Goal: Information Seeking & Learning: Learn about a topic

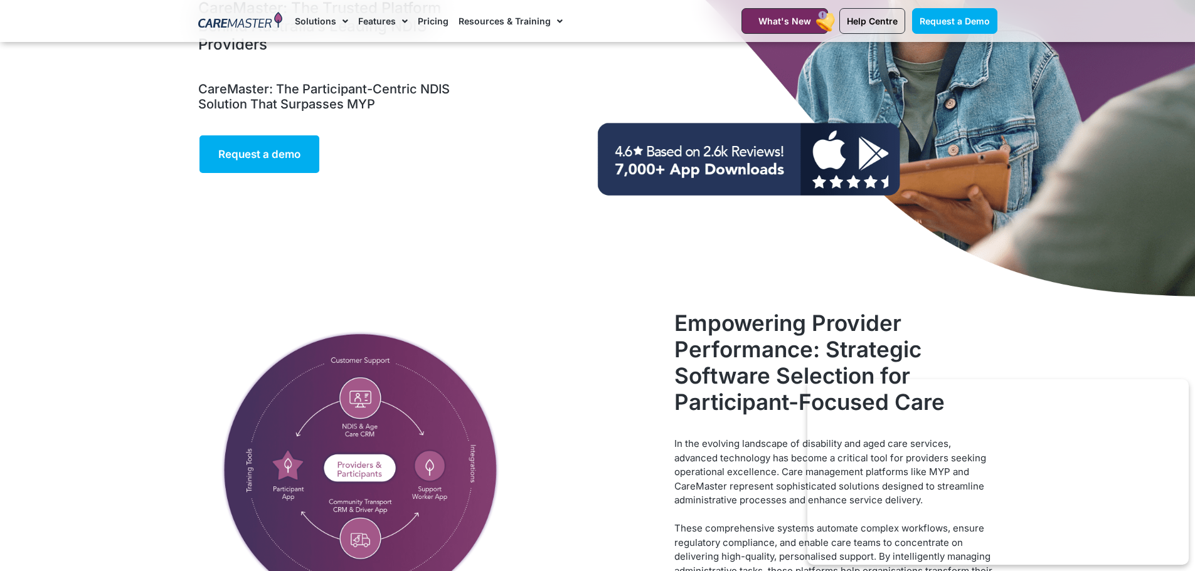
scroll to position [219, 0]
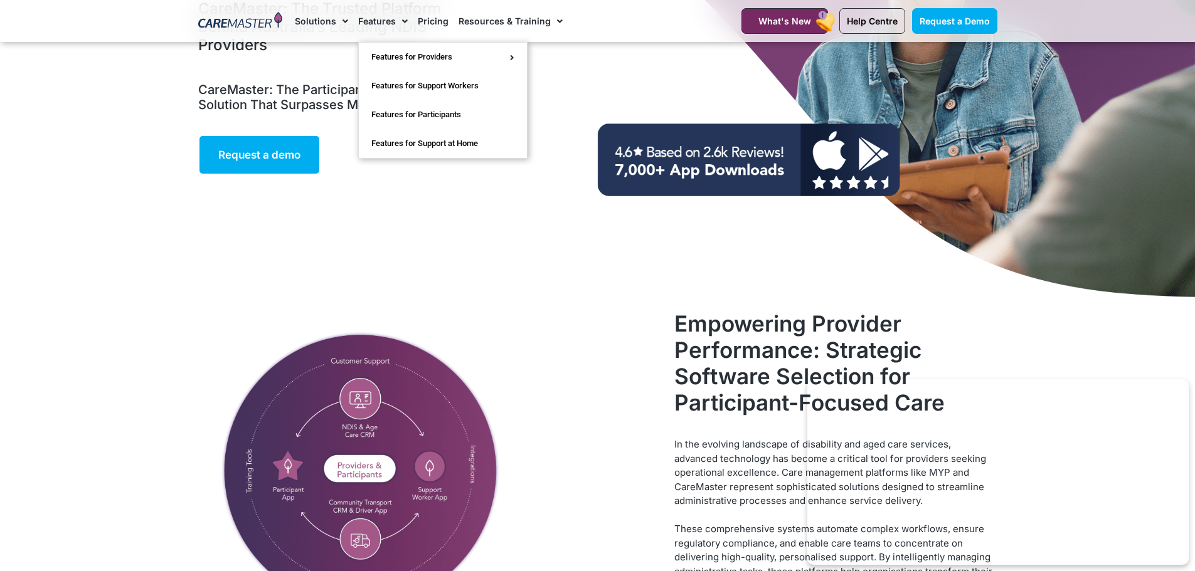
click at [386, 22] on link "Features" at bounding box center [383, 21] width 50 height 42
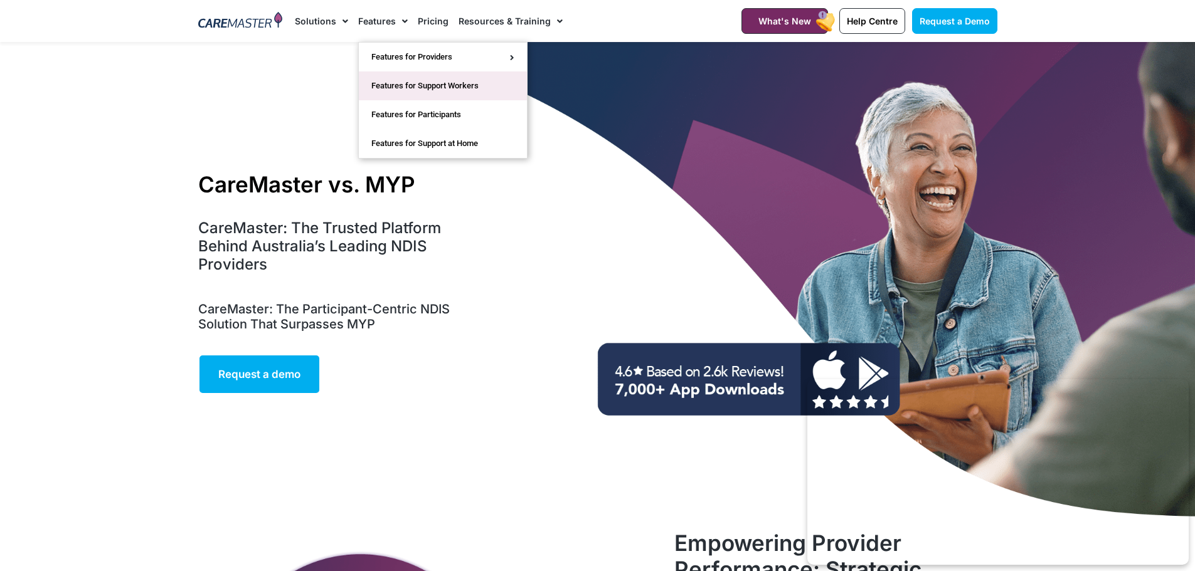
click at [388, 89] on link "Features for Support Workers" at bounding box center [443, 85] width 168 height 29
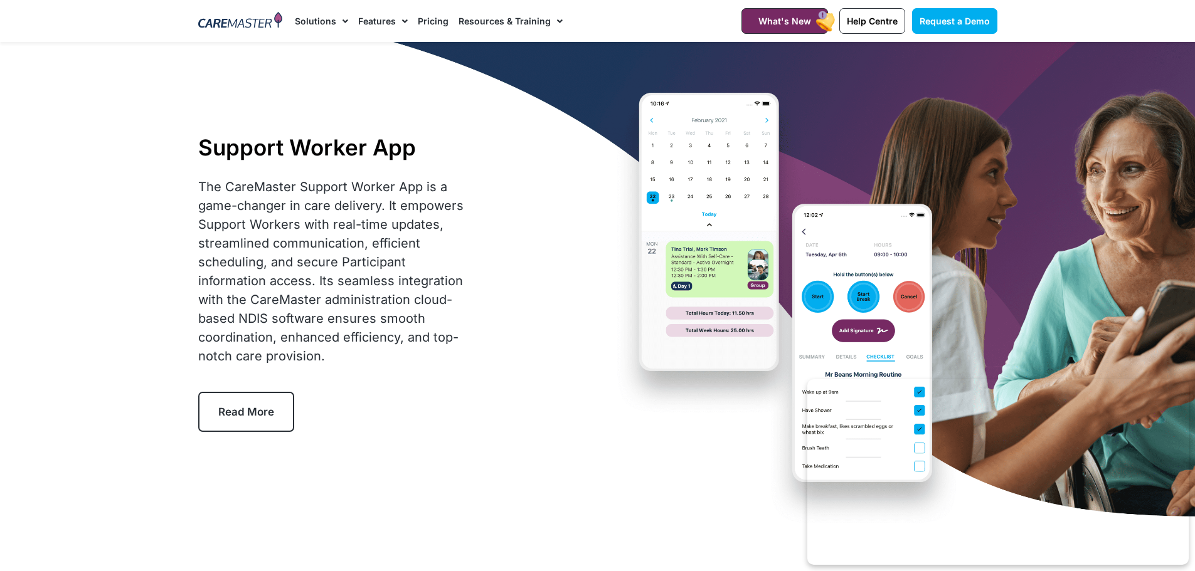
click at [511, 20] on link "Resources & Training" at bounding box center [510, 21] width 104 height 42
click at [439, 18] on link "Pricing" at bounding box center [433, 21] width 31 height 42
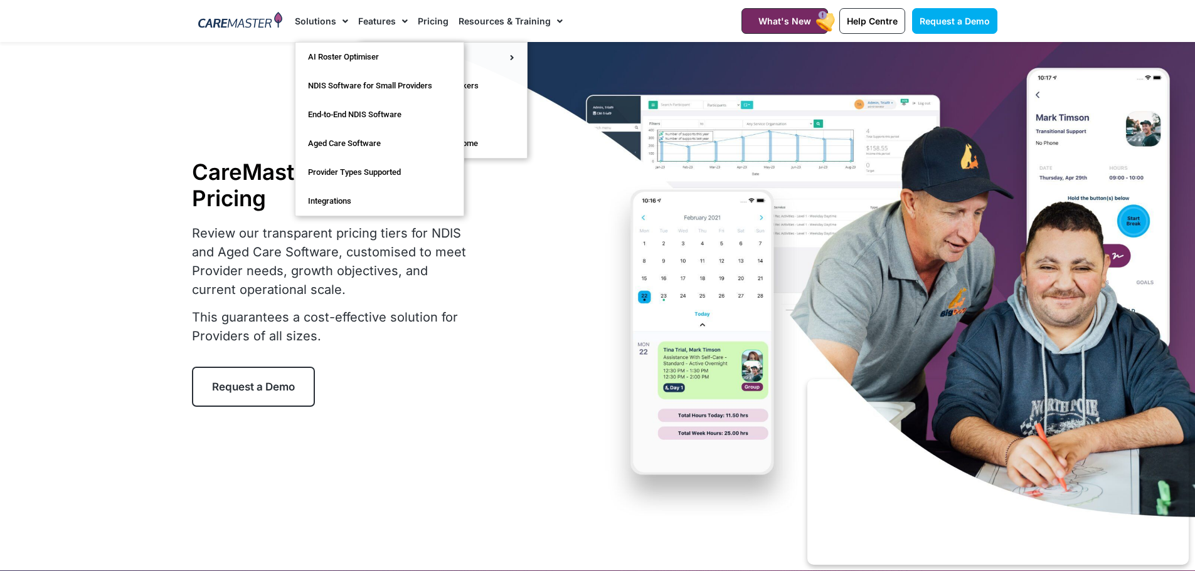
click at [339, 21] on span "Menu" at bounding box center [342, 21] width 12 height 21
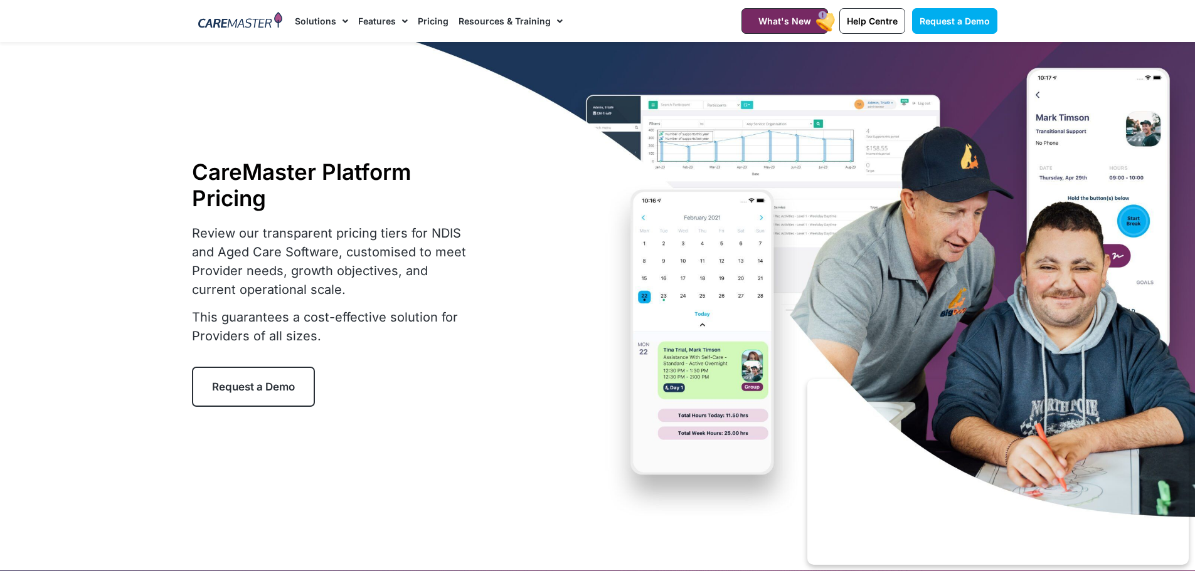
click at [314, 18] on link "Solutions" at bounding box center [321, 21] width 53 height 42
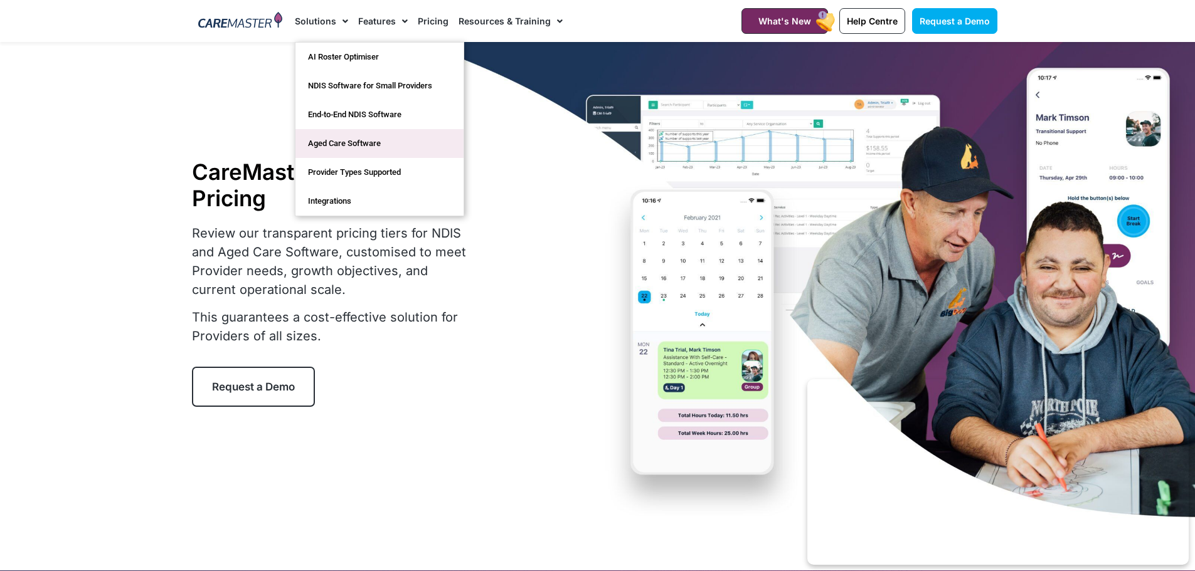
click at [322, 142] on link "Aged Care Software" at bounding box center [379, 143] width 168 height 29
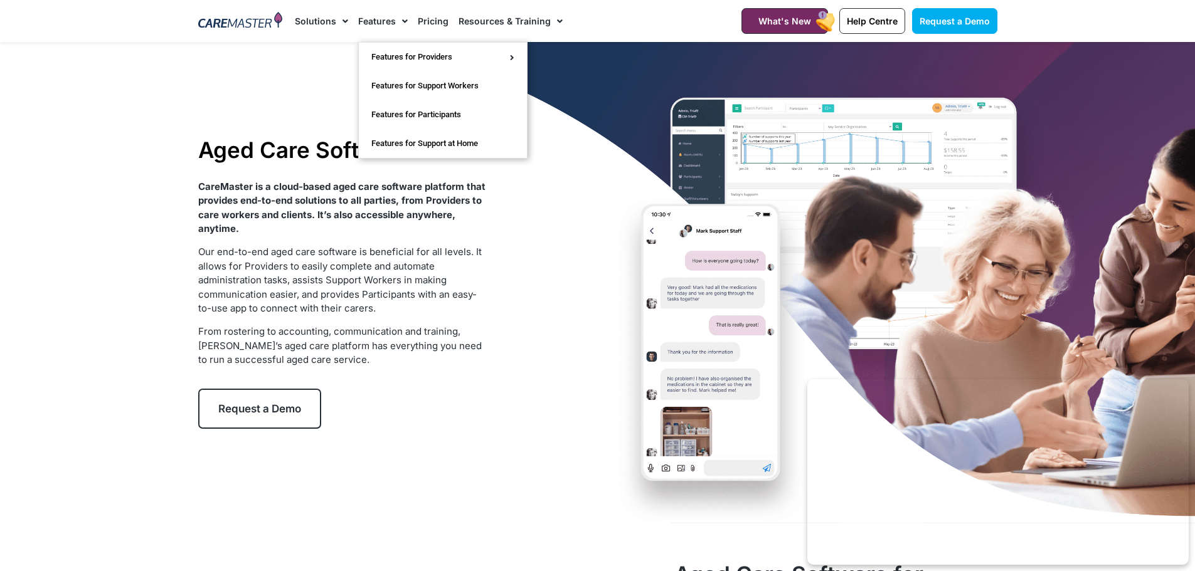
click at [371, 16] on link "Features" at bounding box center [383, 21] width 50 height 42
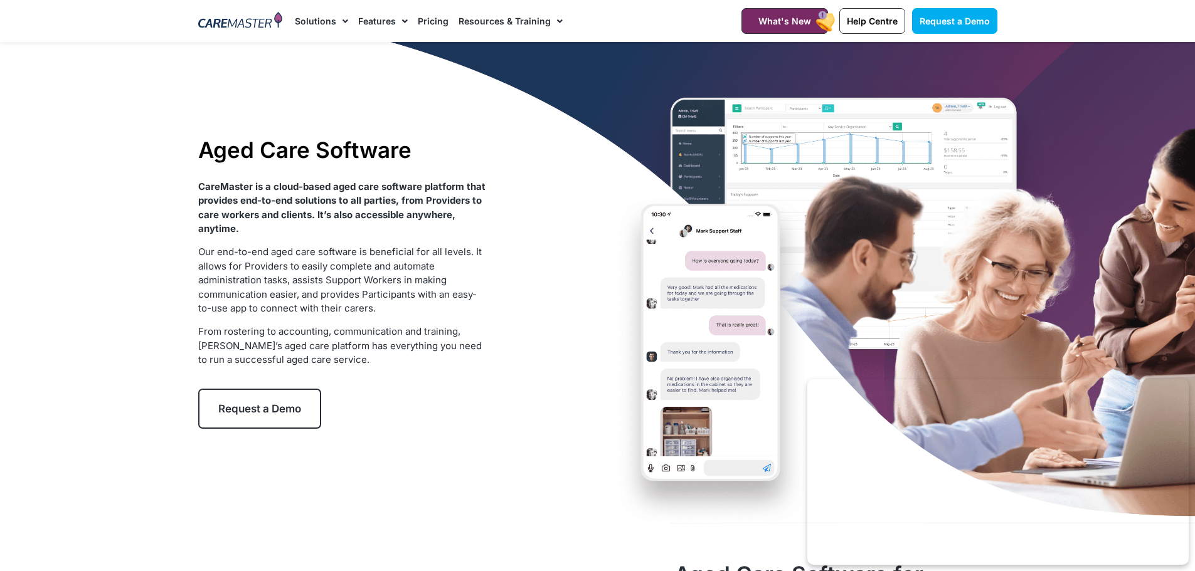
click at [371, 16] on link "Features" at bounding box center [383, 21] width 50 height 42
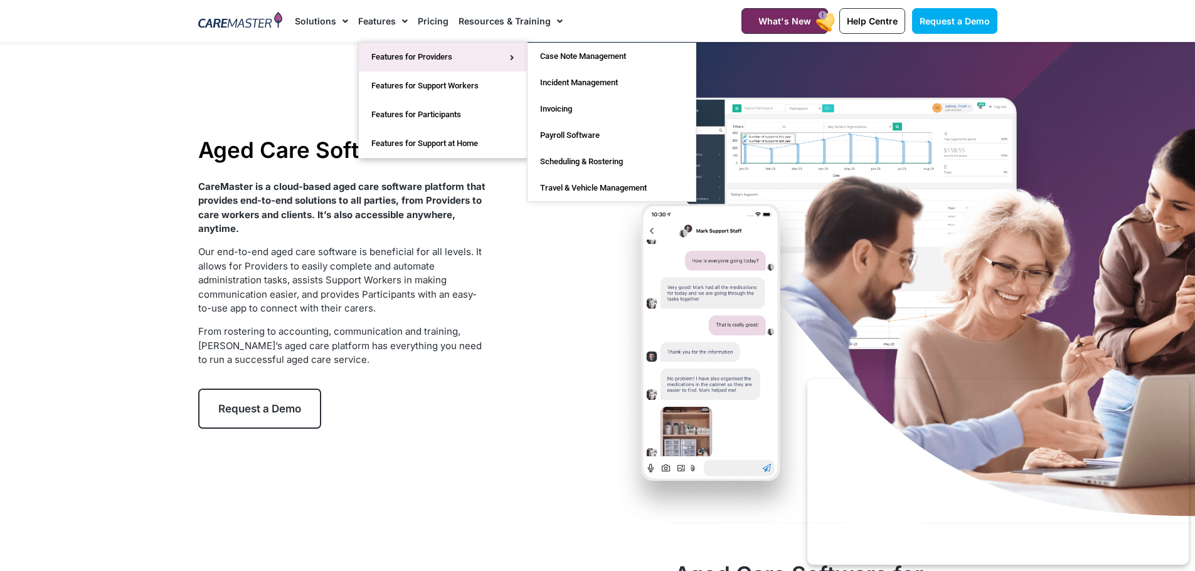
click at [382, 60] on link "Features for Providers" at bounding box center [443, 57] width 168 height 29
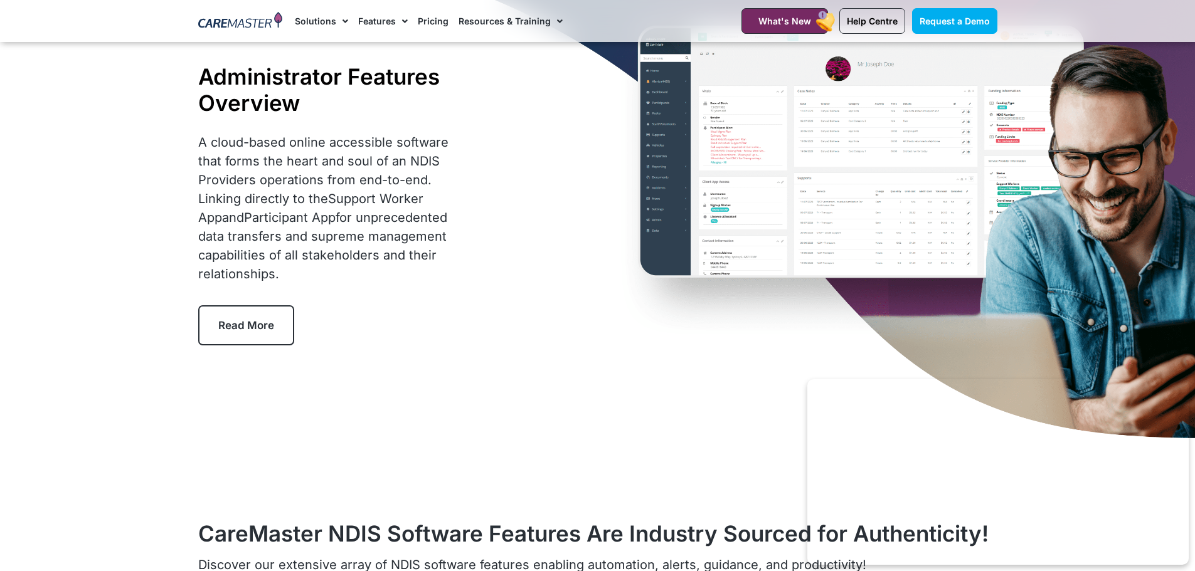
click at [258, 342] on link "Read More" at bounding box center [246, 325] width 96 height 40
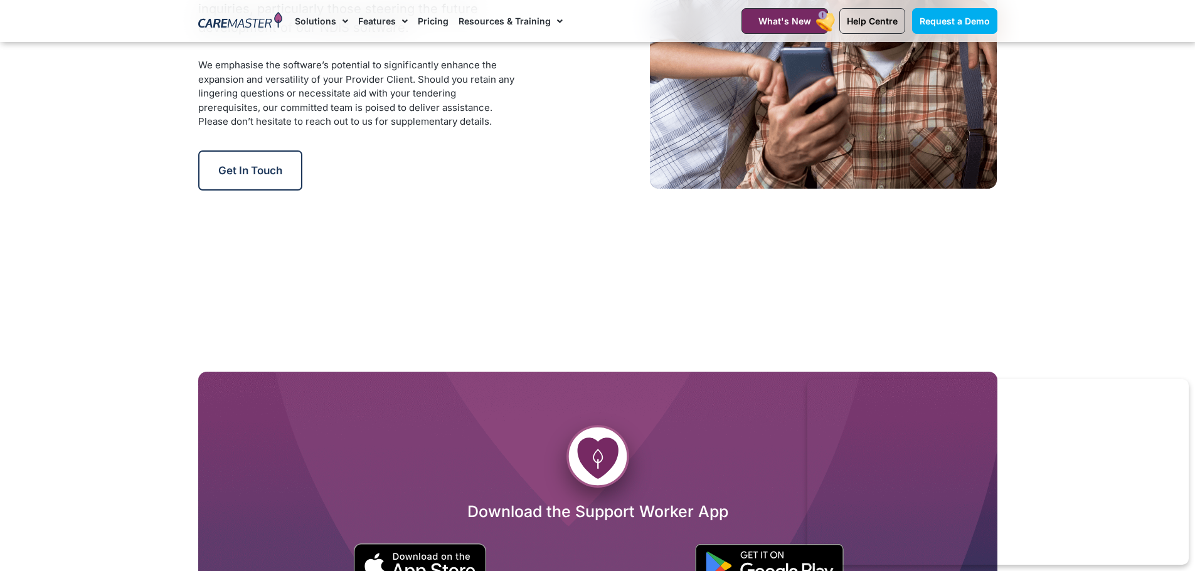
scroll to position [1856, 0]
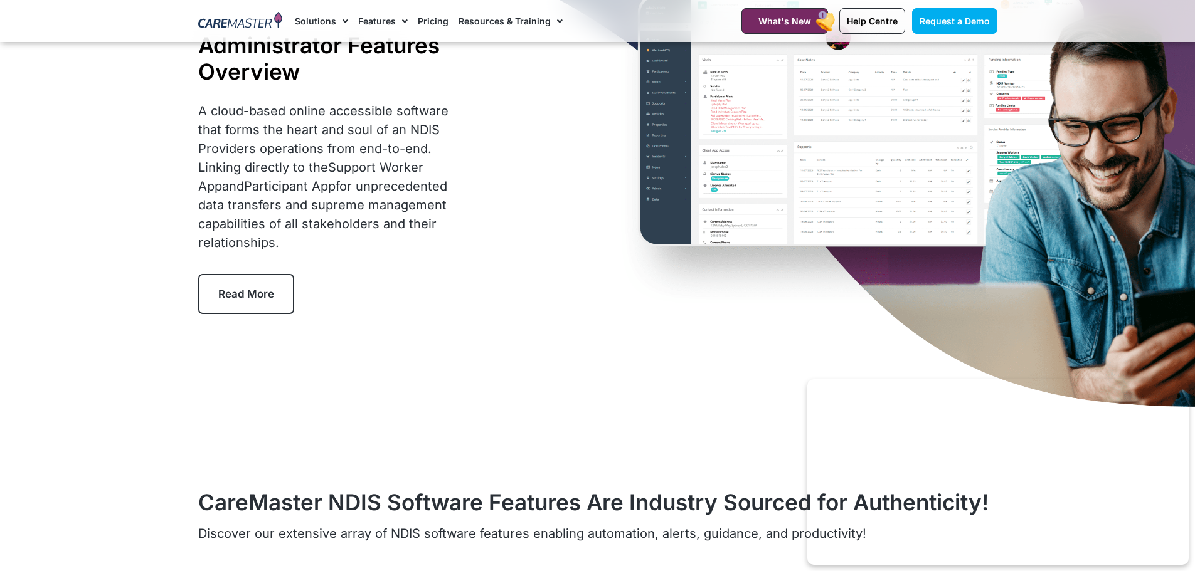
scroll to position [78, 0]
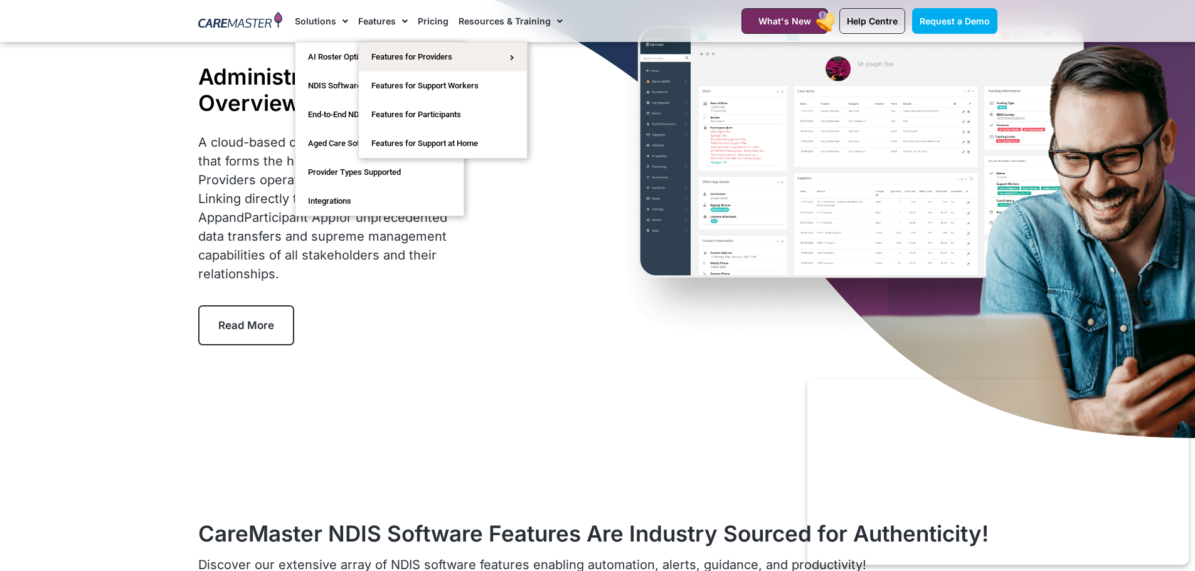
click at [366, 24] on link "Features" at bounding box center [383, 21] width 50 height 42
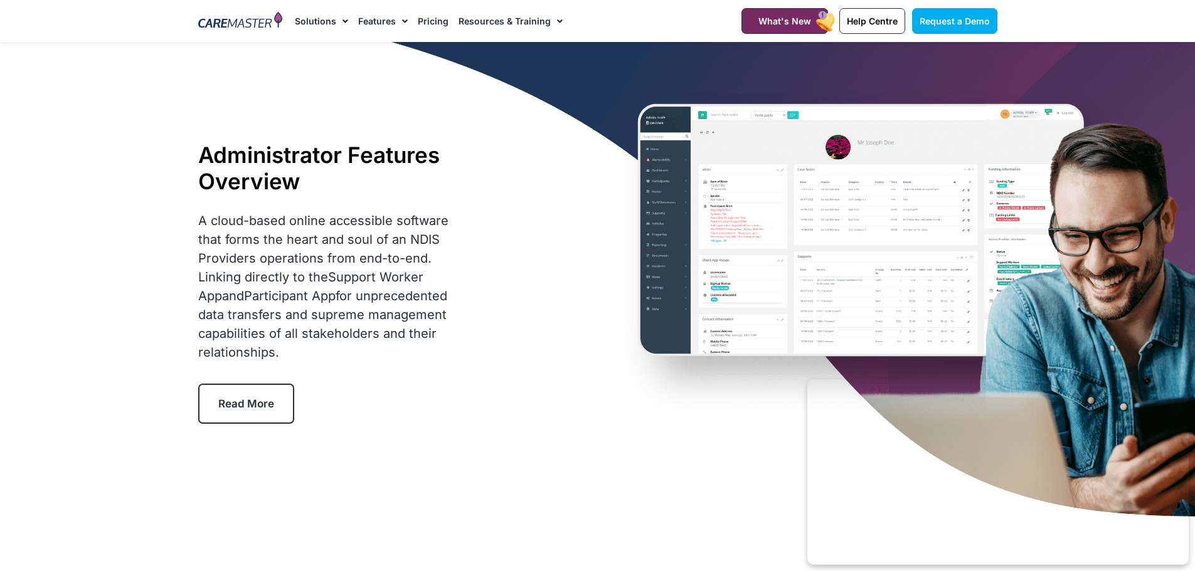
click at [366, 24] on link "Features" at bounding box center [383, 21] width 50 height 42
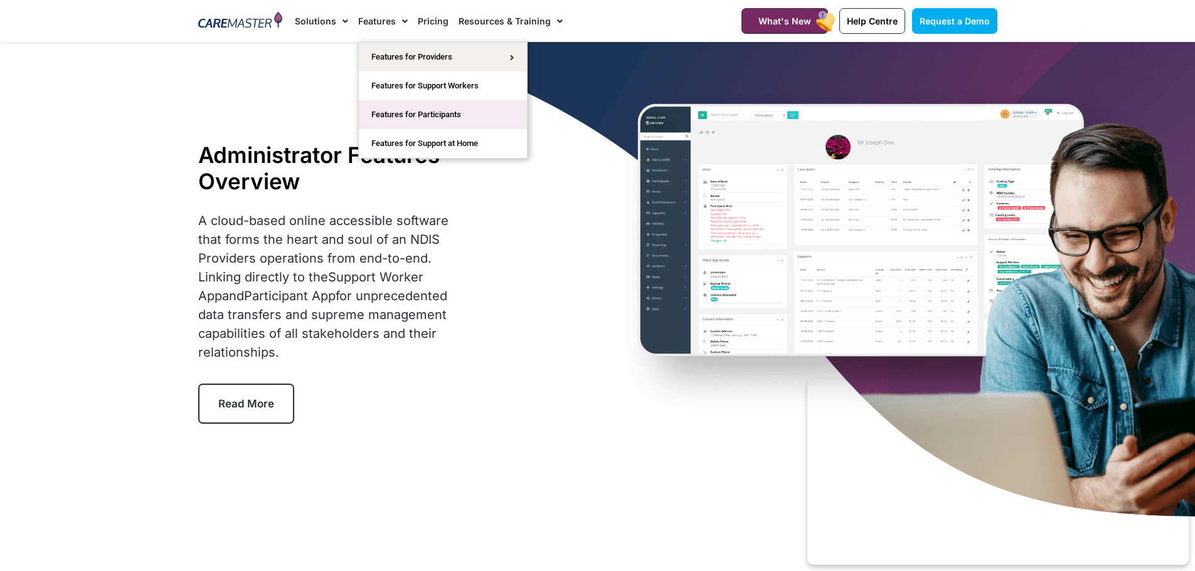
click at [380, 117] on link "Features for Participants" at bounding box center [443, 114] width 168 height 29
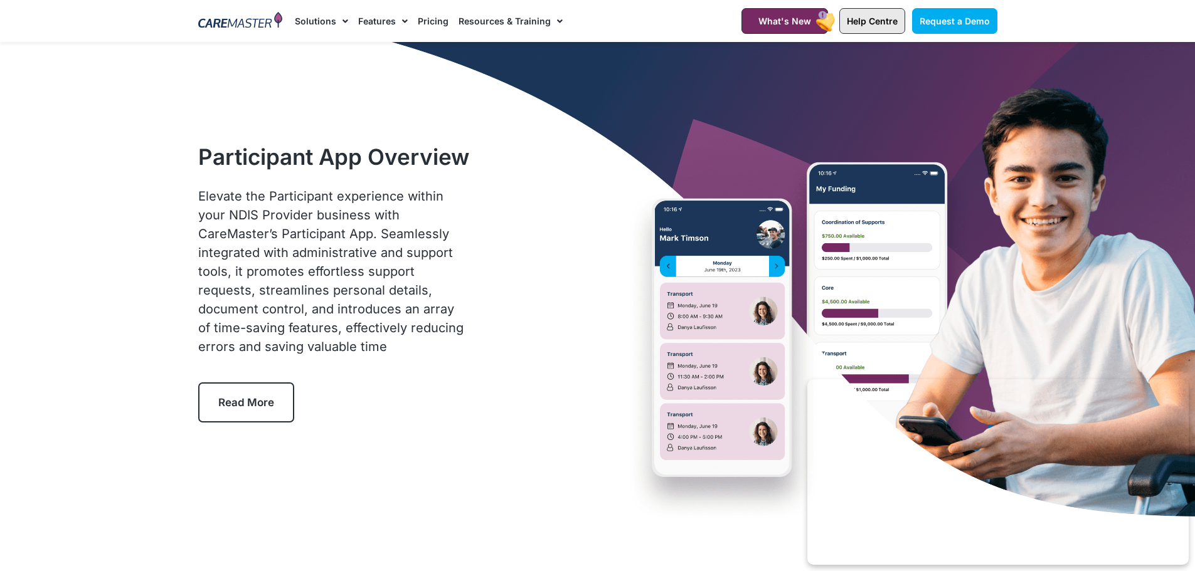
click at [867, 19] on span "Help Centre" at bounding box center [872, 21] width 51 height 11
